Goal: Information Seeking & Learning: Compare options

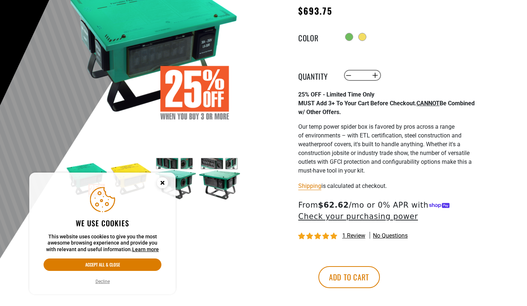
scroll to position [125, 0]
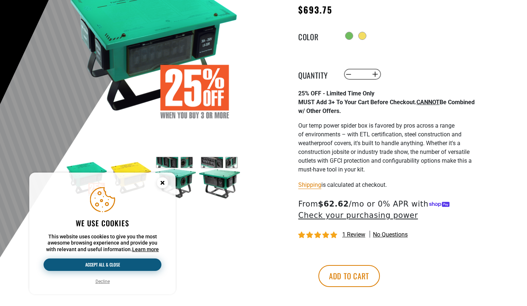
click at [112, 263] on button "Accept all & close" at bounding box center [103, 265] width 118 height 12
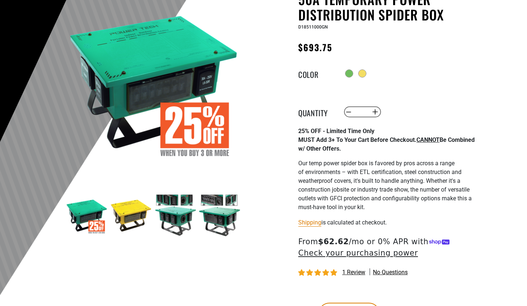
scroll to position [87, 0]
click at [124, 215] on img at bounding box center [131, 215] width 42 height 42
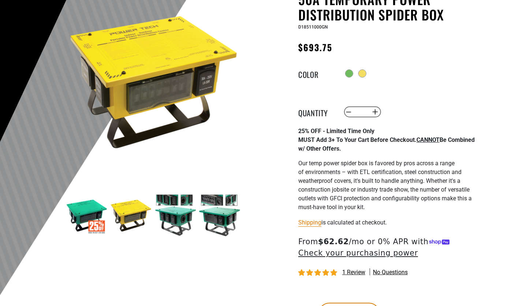
click at [163, 219] on img at bounding box center [175, 215] width 42 height 42
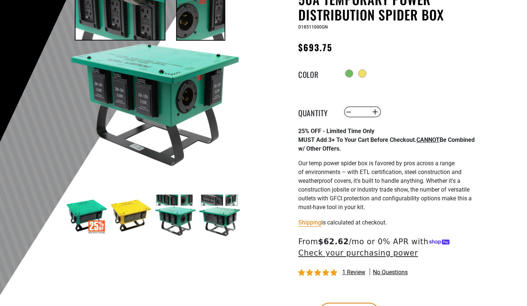
click at [211, 217] on img at bounding box center [219, 215] width 42 height 42
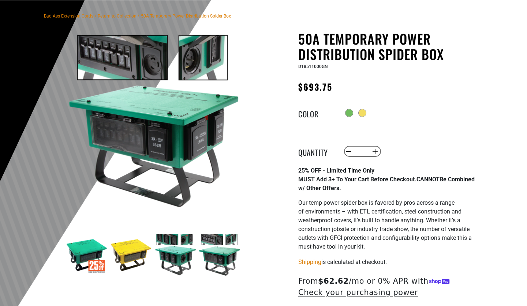
scroll to position [51, 0]
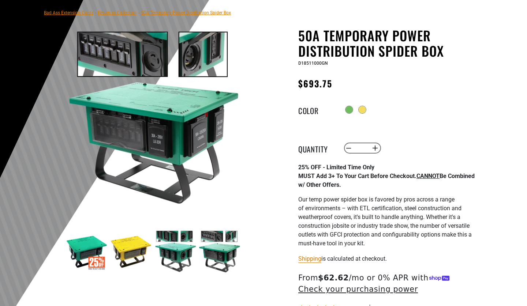
click at [124, 243] on img at bounding box center [131, 251] width 42 height 42
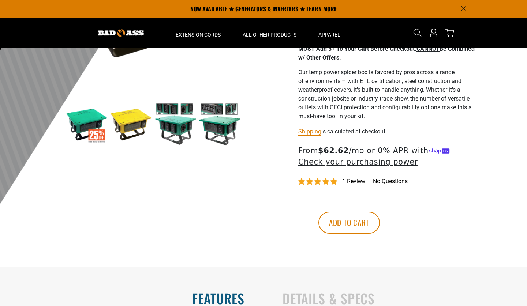
scroll to position [122, 0]
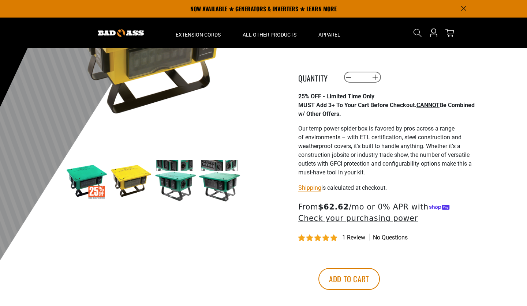
click at [170, 181] on img at bounding box center [175, 180] width 42 height 42
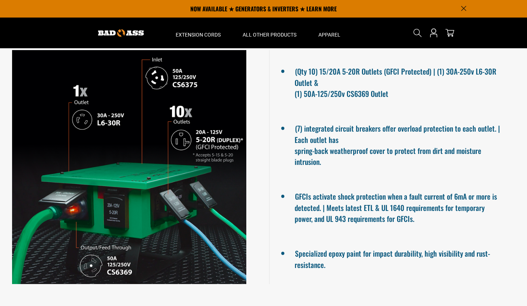
scroll to position [467, 0]
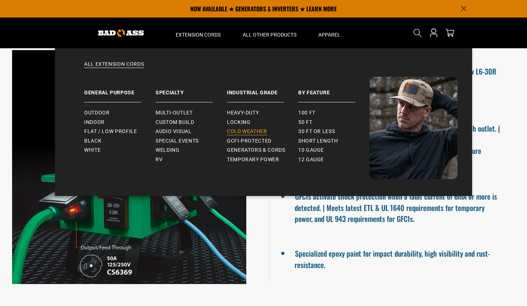
click at [235, 130] on span "Cold Weather" at bounding box center [247, 131] width 40 height 7
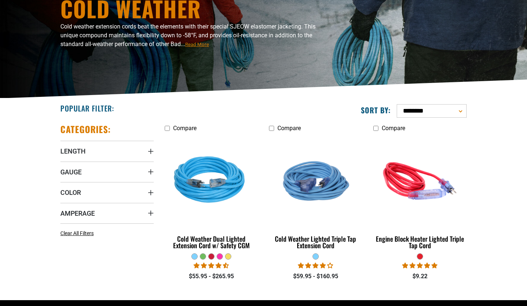
scroll to position [89, 0]
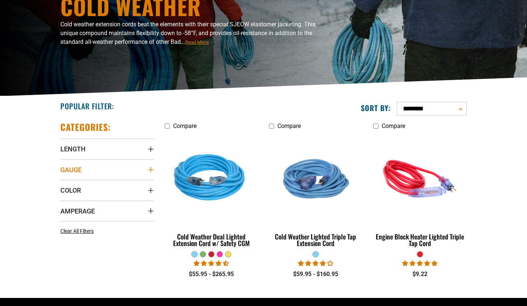
click at [71, 168] on span "Gauge" at bounding box center [70, 170] width 21 height 8
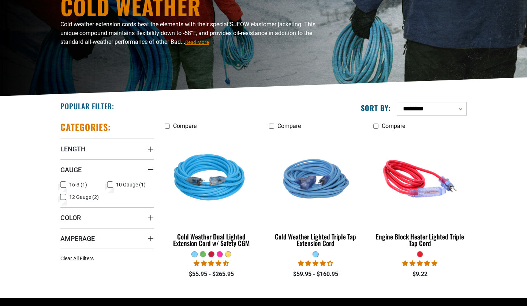
click at [109, 184] on icon at bounding box center [110, 185] width 6 height 10
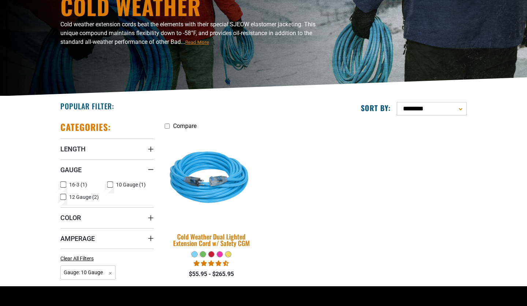
click at [216, 237] on div "Cold Weather Dual Lighted Extension Cord w/ Safety CGM" at bounding box center [211, 239] width 93 height 13
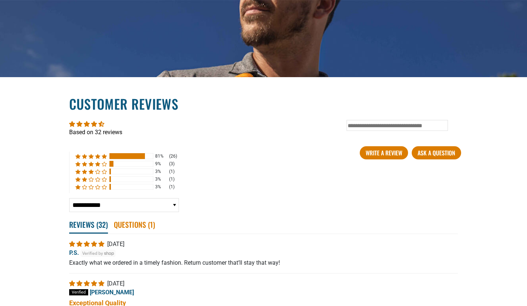
scroll to position [1291, 0]
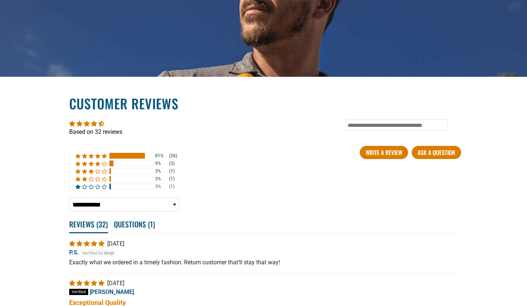
click at [114, 184] on div at bounding box center [131, 187] width 44 height 6
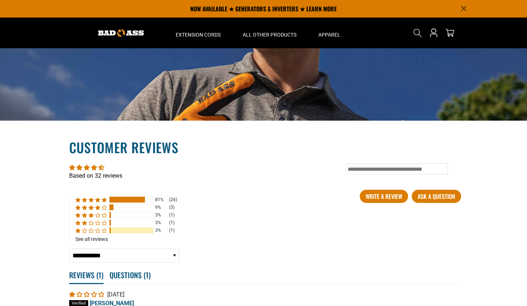
scroll to position [1246, 0]
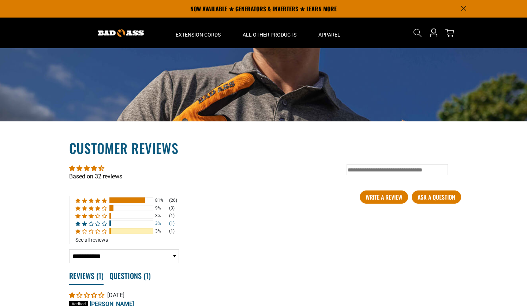
click at [109, 222] on div at bounding box center [109, 224] width 1 height 6
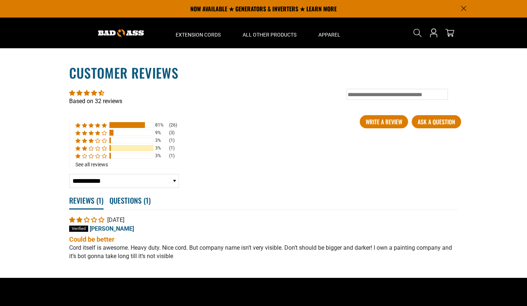
scroll to position [1313, 0]
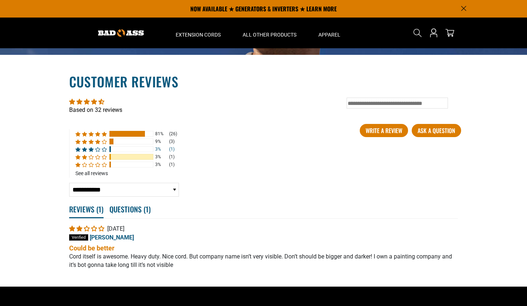
click at [90, 147] on span "3% (1) reviews with 3 star rating" at bounding box center [92, 149] width 7 height 5
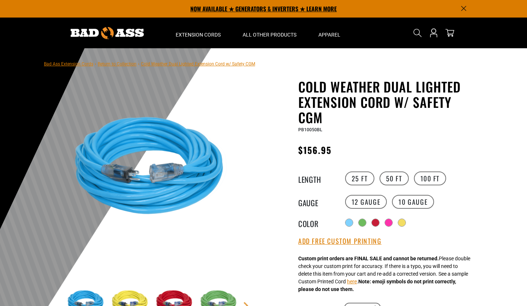
scroll to position [0, 0]
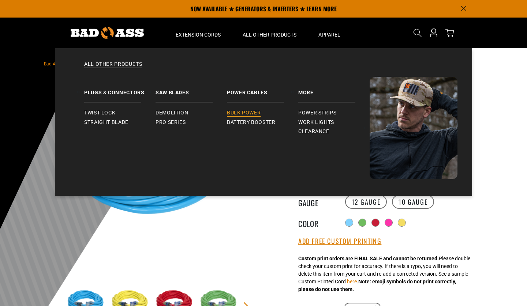
click at [245, 112] on span "Bulk Power" at bounding box center [244, 113] width 34 height 7
click at [245, 113] on span "Bulk Power" at bounding box center [244, 113] width 34 height 7
click at [282, 34] on span "All Other Products" at bounding box center [269, 34] width 54 height 7
click at [239, 119] on span "Battery Booster" at bounding box center [251, 122] width 49 height 7
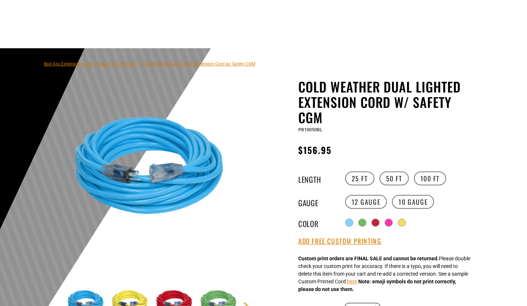
drag, startPoint x: 245, startPoint y: 162, endPoint x: 242, endPoint y: 180, distance: 17.5
